Goal: Task Accomplishment & Management: Use online tool/utility

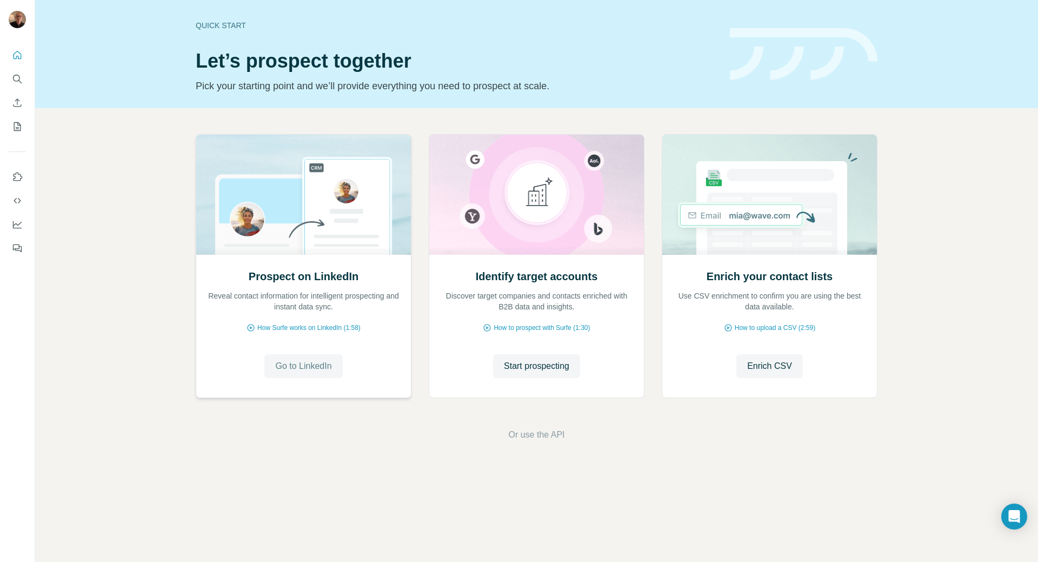
click at [300, 367] on span "Go to LinkedIn" at bounding box center [303, 366] width 56 height 13
